Goal: Find specific page/section: Find specific page/section

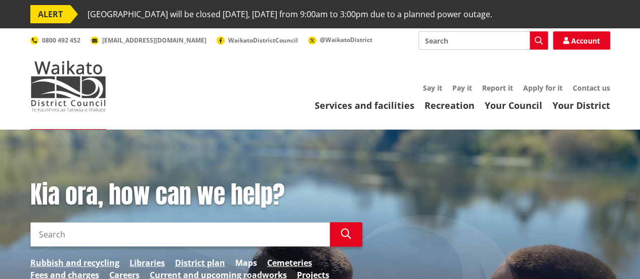
click at [248, 264] on link "Maps" at bounding box center [246, 263] width 22 height 12
click at [213, 259] on link "District plan" at bounding box center [200, 263] width 50 height 12
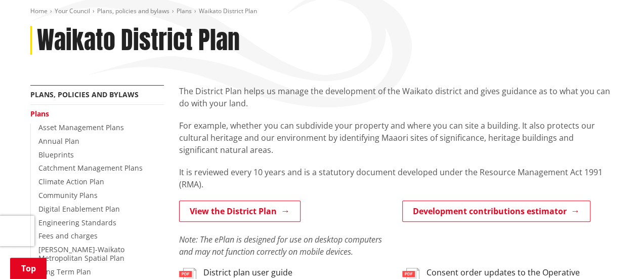
scroll to position [152, 0]
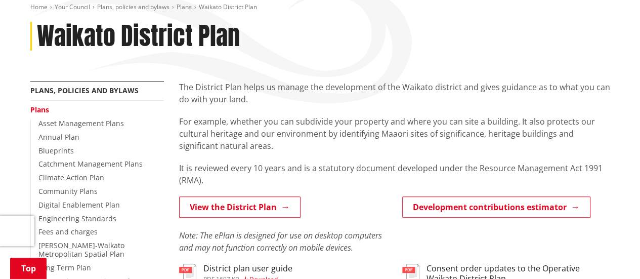
click at [234, 219] on div "View the District Plan Note: The ePlan is designed for use on desktop computers…" at bounding box center [283, 224] width 208 height 57
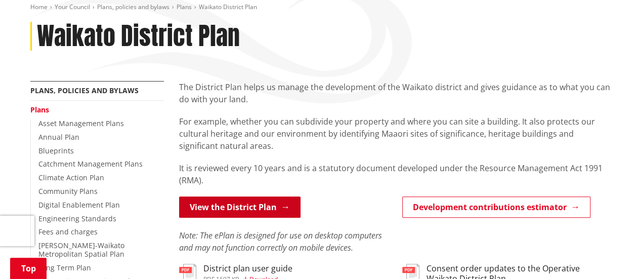
click at [235, 209] on link "View the District Plan" at bounding box center [239, 206] width 121 height 21
